Goal: Task Accomplishment & Management: Manage account settings

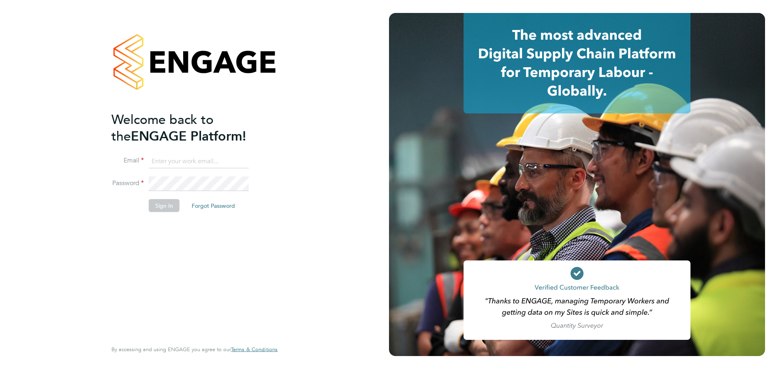
type input "lauren.alldis@technicalresources.co.uk"
click at [167, 203] on button "Sign In" at bounding box center [164, 205] width 31 height 13
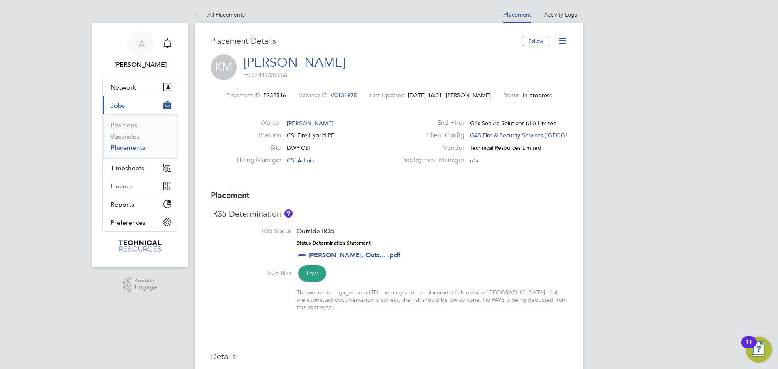
click at [136, 147] on link "Placements" at bounding box center [128, 148] width 34 height 8
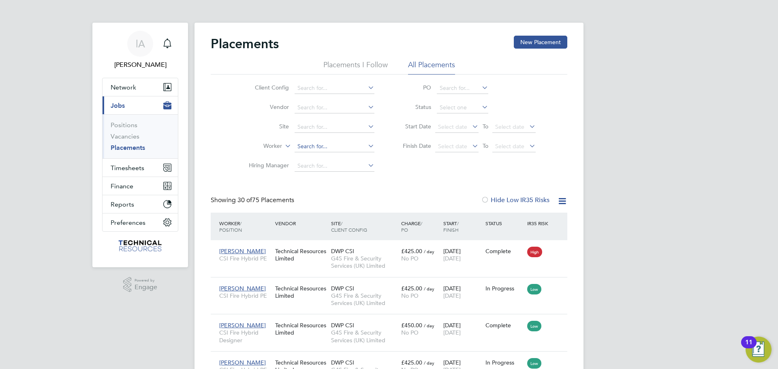
click at [336, 142] on input at bounding box center [334, 146] width 80 height 11
click at [341, 158] on li "[PERSON_NAME] an" at bounding box center [334, 157] width 81 height 11
type input "[PERSON_NAME]"
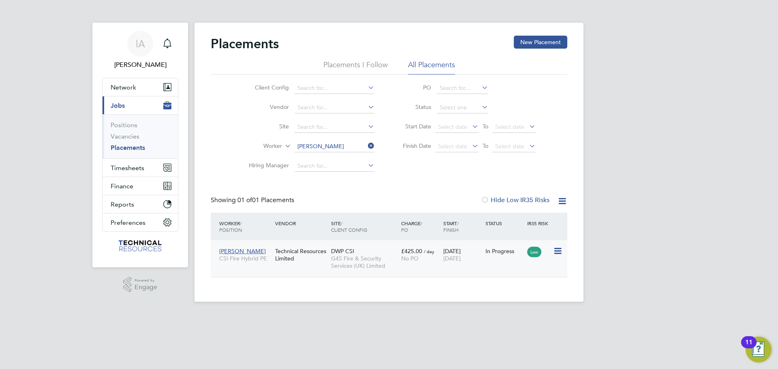
click at [307, 263] on div "Technical Resources Limited" at bounding box center [301, 254] width 56 height 23
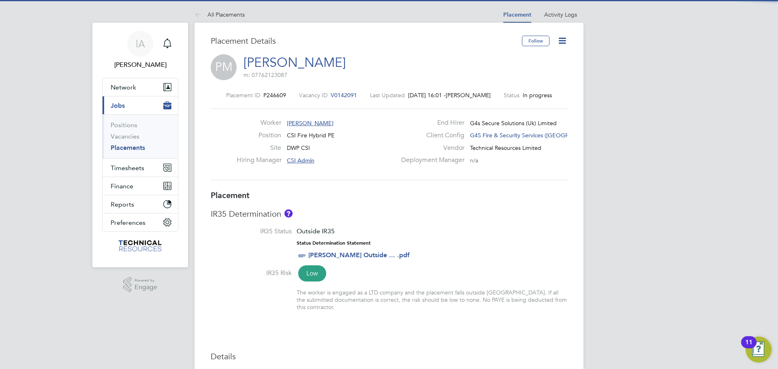
click at [561, 45] on icon at bounding box center [562, 41] width 10 height 10
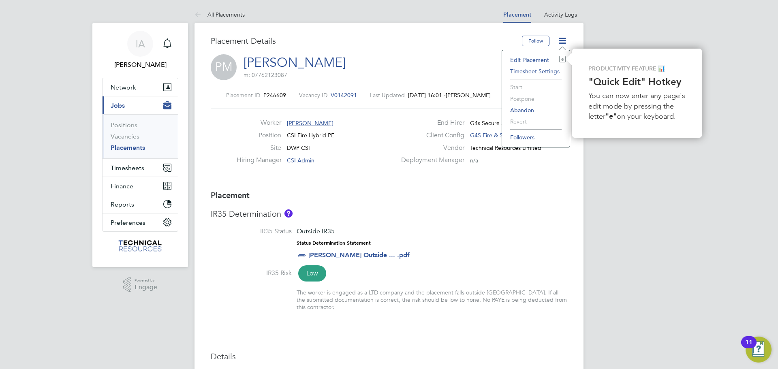
click at [538, 59] on li "Edit Placement e" at bounding box center [536, 59] width 60 height 11
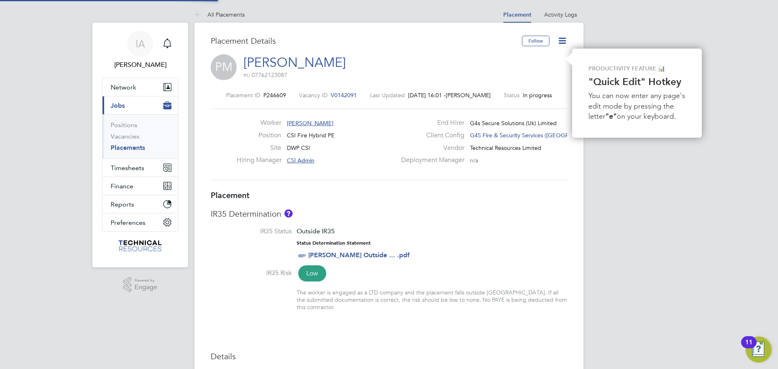
type input "CSI Admin"
type input "[DATE]"
type input "09:00"
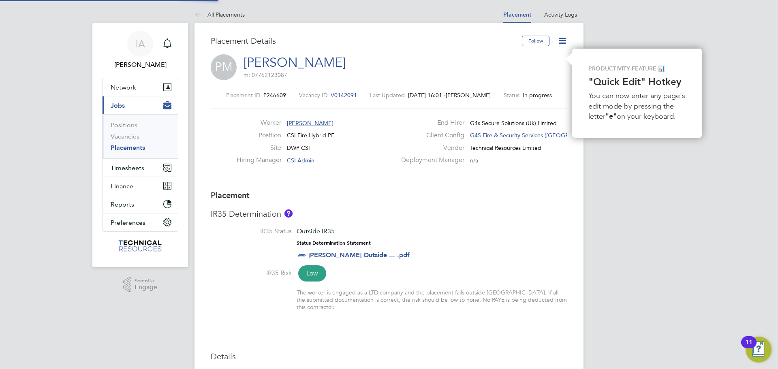
type input "17:00"
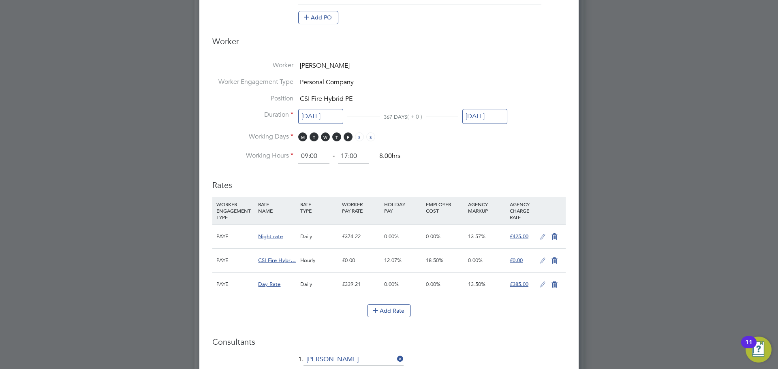
click at [491, 115] on input "[DATE]" at bounding box center [484, 116] width 45 height 15
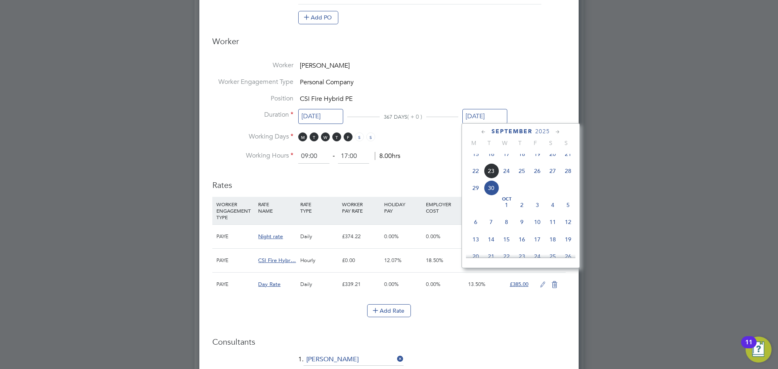
click at [557, 130] on icon at bounding box center [558, 132] width 8 height 9
click at [556, 129] on icon at bounding box center [558, 132] width 8 height 9
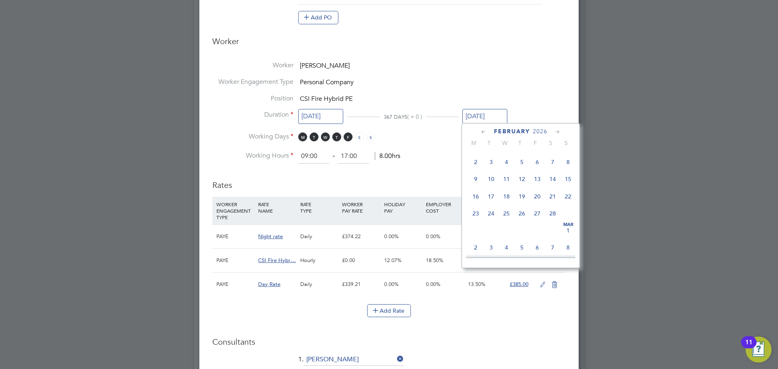
click at [556, 129] on icon at bounding box center [558, 132] width 8 height 9
click at [492, 236] on span "31" at bounding box center [490, 228] width 15 height 15
type input "31 Mar 2026"
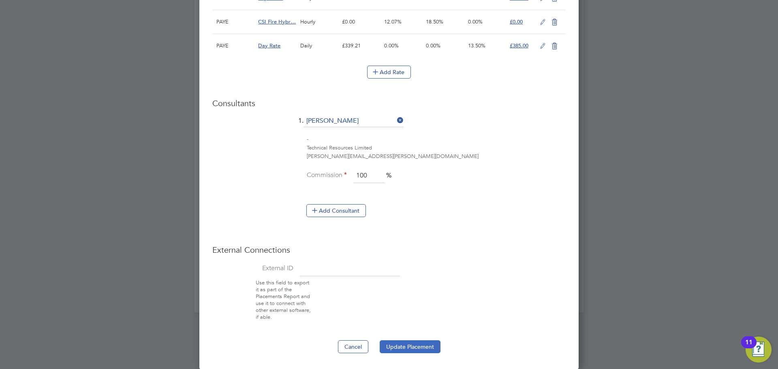
click at [415, 343] on button "Update Placement" at bounding box center [410, 346] width 61 height 13
